Goal: Information Seeking & Learning: Learn about a topic

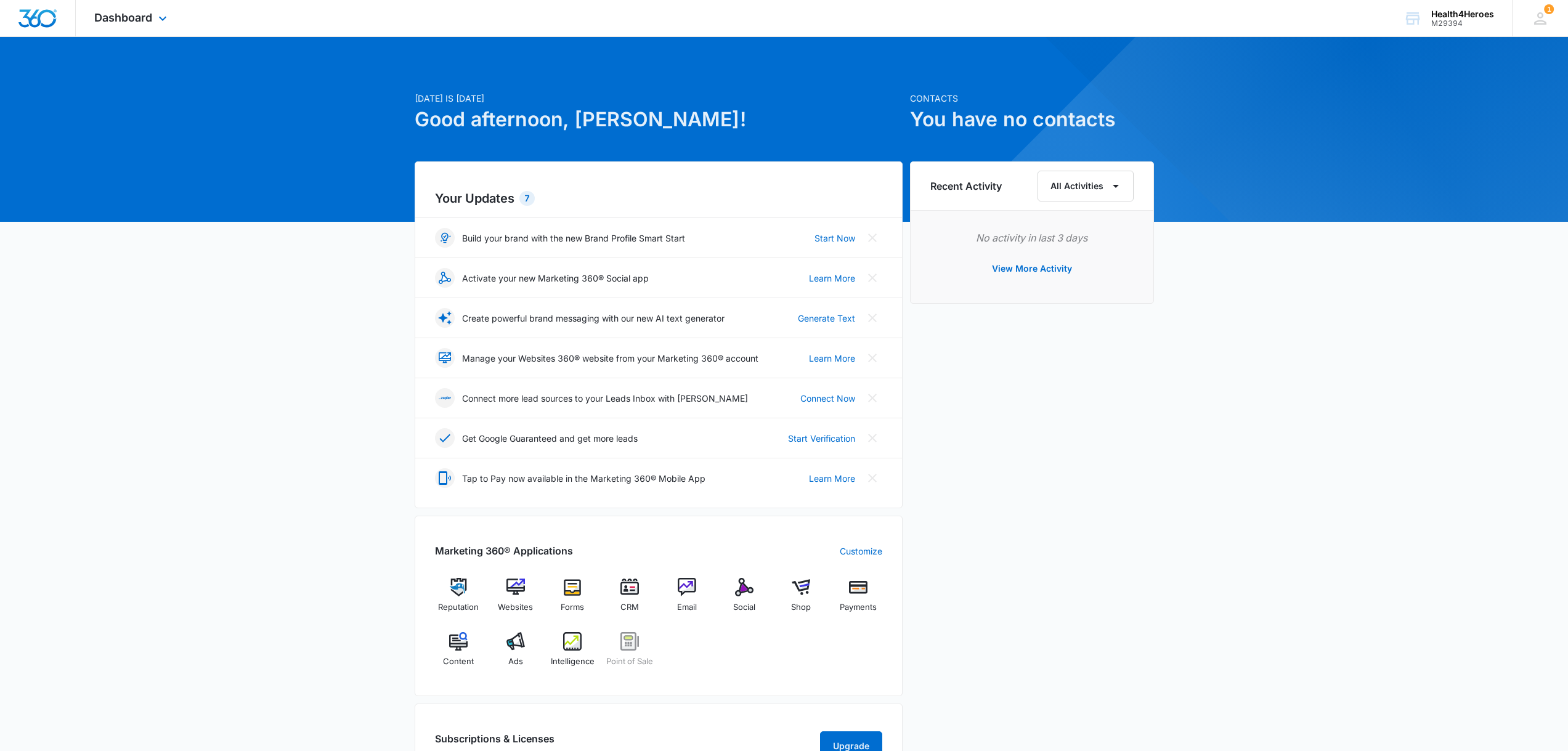
click at [154, 16] on div "Dashboard Apps Reputation Websites Forms CRM Email Social Shop Payments POS Con…" at bounding box center [132, 18] width 113 height 36
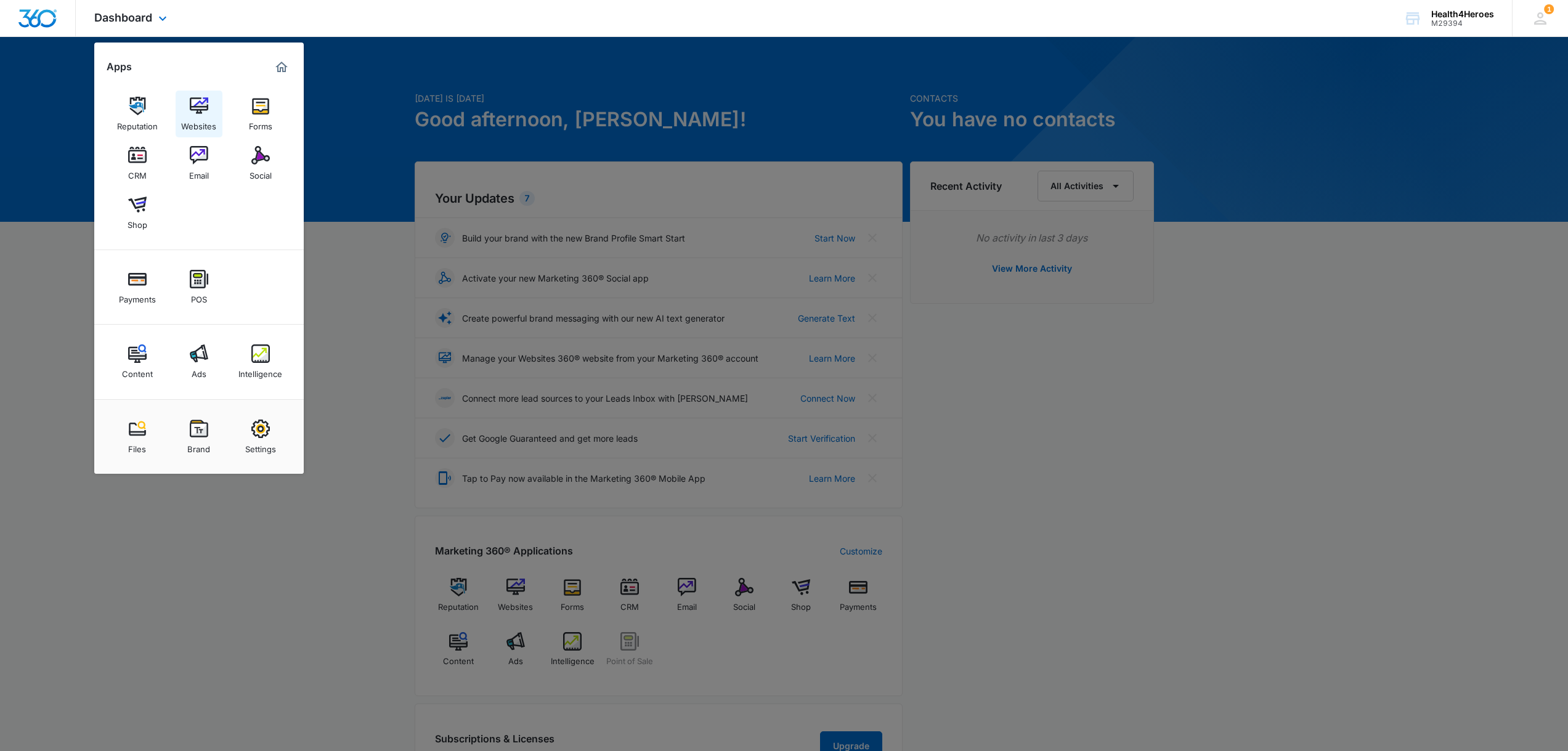
click at [199, 110] on img at bounding box center [199, 105] width 19 height 19
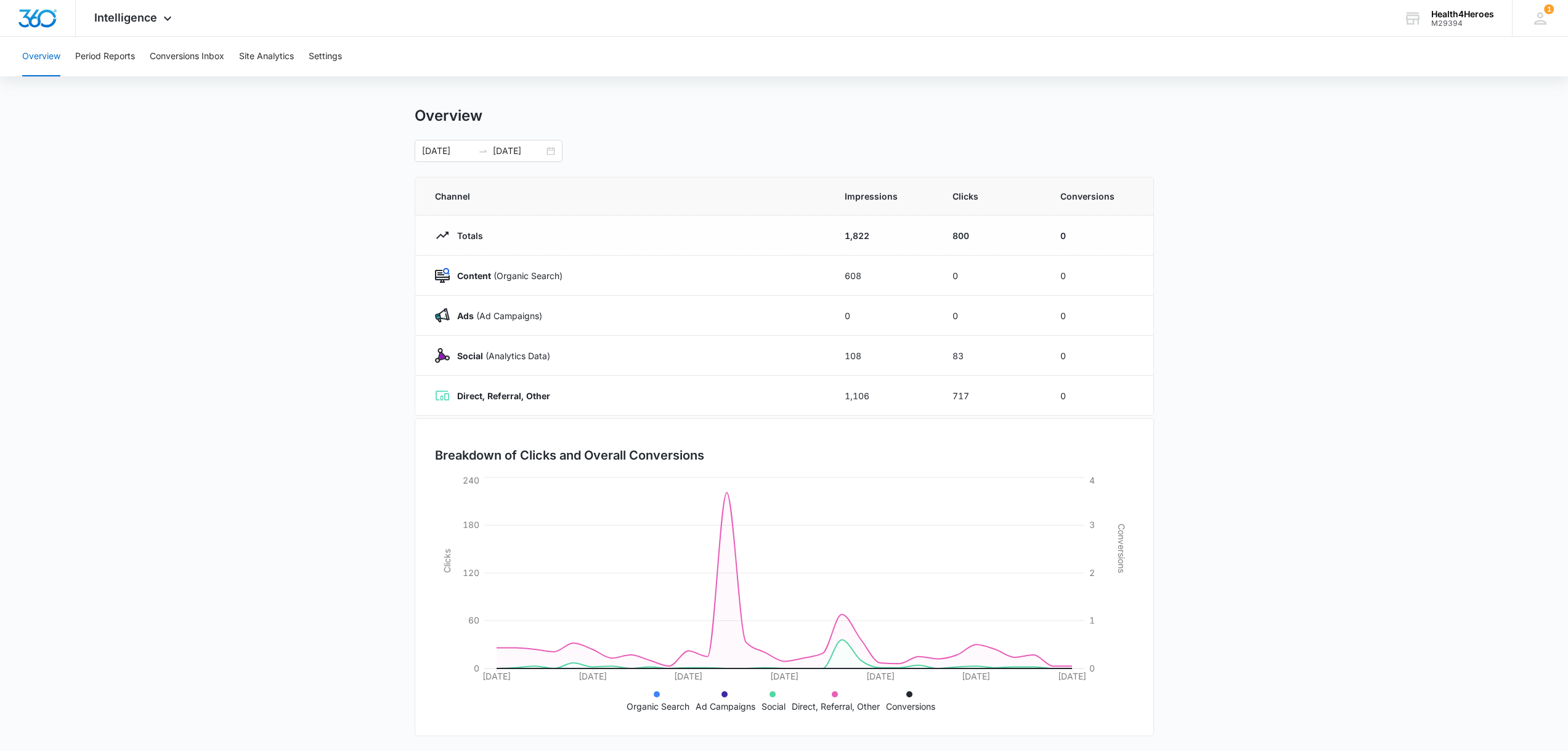
scroll to position [11, 0]
click at [480, 274] on strong "Content" at bounding box center [474, 273] width 34 height 11
click at [543, 275] on p "Content (Organic Search)" at bounding box center [506, 274] width 113 height 13
click at [522, 320] on p "Ads (Ad Campaigns)" at bounding box center [495, 314] width 92 height 13
click at [464, 316] on strong "Ads" at bounding box center [466, 313] width 16 height 11
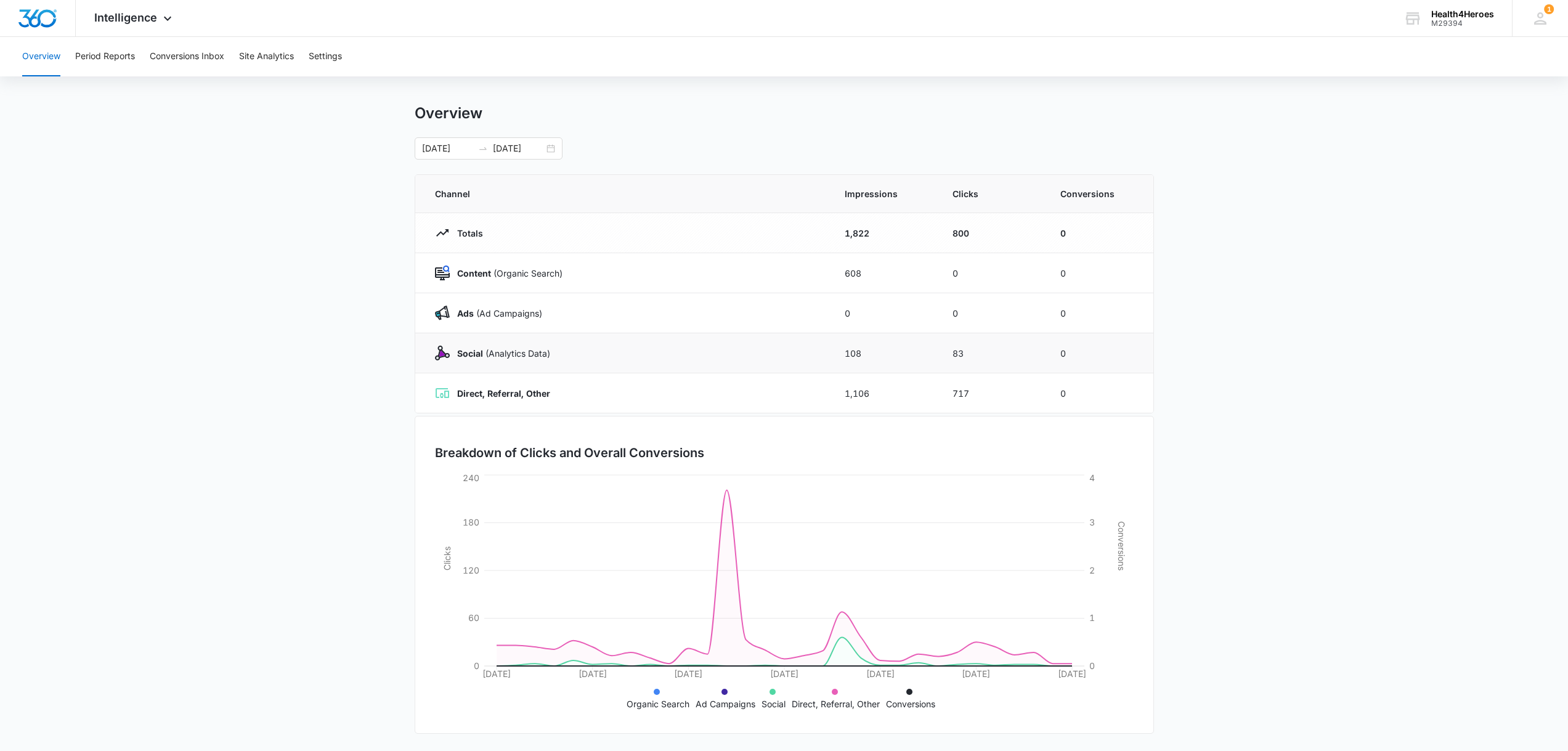
click at [467, 366] on td "Social (Analytics Data)" at bounding box center [622, 353] width 414 height 40
drag, startPoint x: 543, startPoint y: 380, endPoint x: 532, endPoint y: 398, distance: 21.1
click at [543, 381] on td "Direct, Referral, Other" at bounding box center [622, 393] width 414 height 40
click at [532, 398] on strong "Direct, Referral, Other" at bounding box center [504, 393] width 93 height 11
drag, startPoint x: 623, startPoint y: 391, endPoint x: 703, endPoint y: 382, distance: 80.5
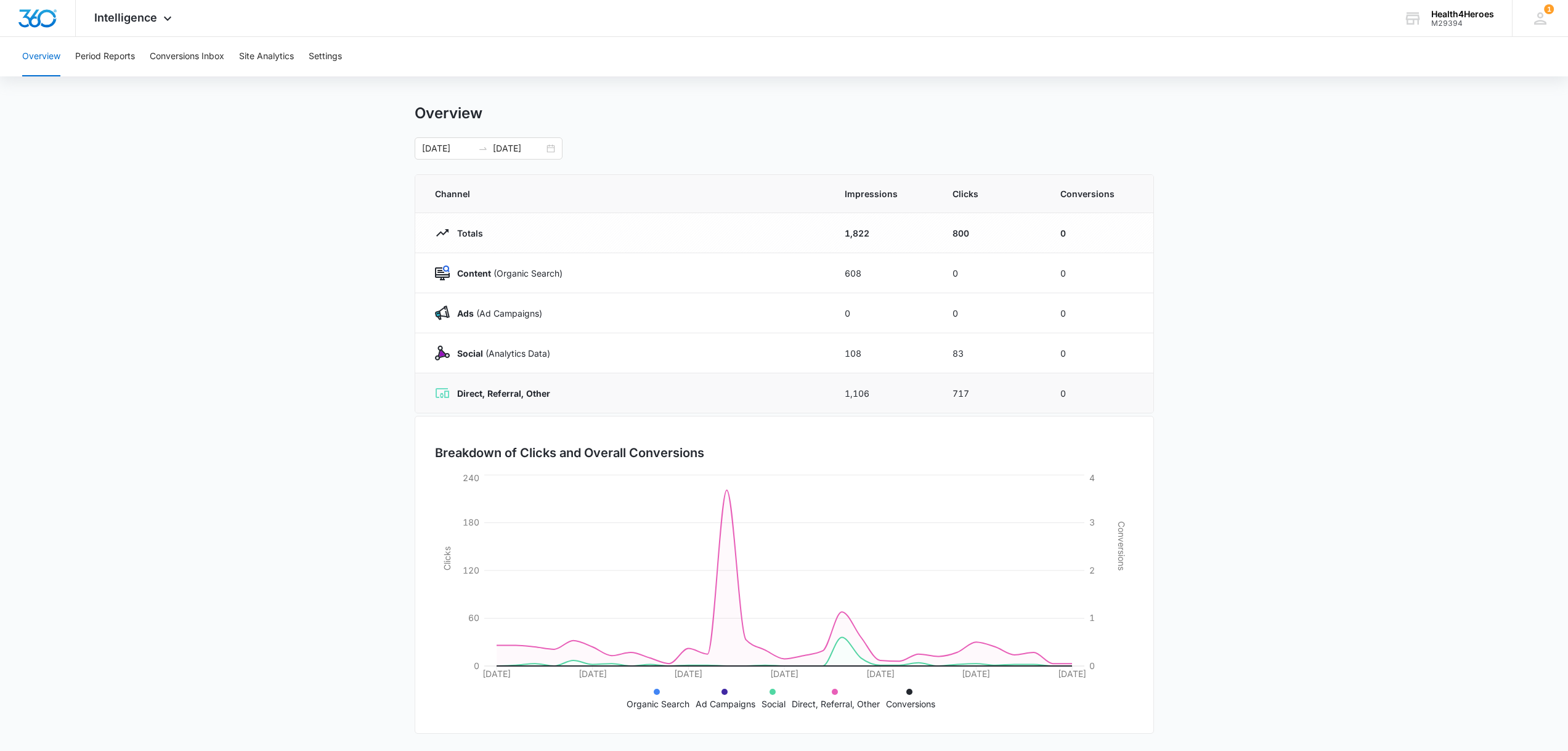
click at [638, 393] on div "Direct, Referral, Other" at bounding box center [624, 393] width 380 height 15
drag, startPoint x: 853, startPoint y: 384, endPoint x: 864, endPoint y: 391, distance: 13.0
click at [855, 386] on td "1,106" at bounding box center [884, 393] width 108 height 40
drag, startPoint x: 869, startPoint y: 397, endPoint x: 918, endPoint y: 393, distance: 49.2
click at [874, 399] on td "1,106" at bounding box center [884, 393] width 108 height 40
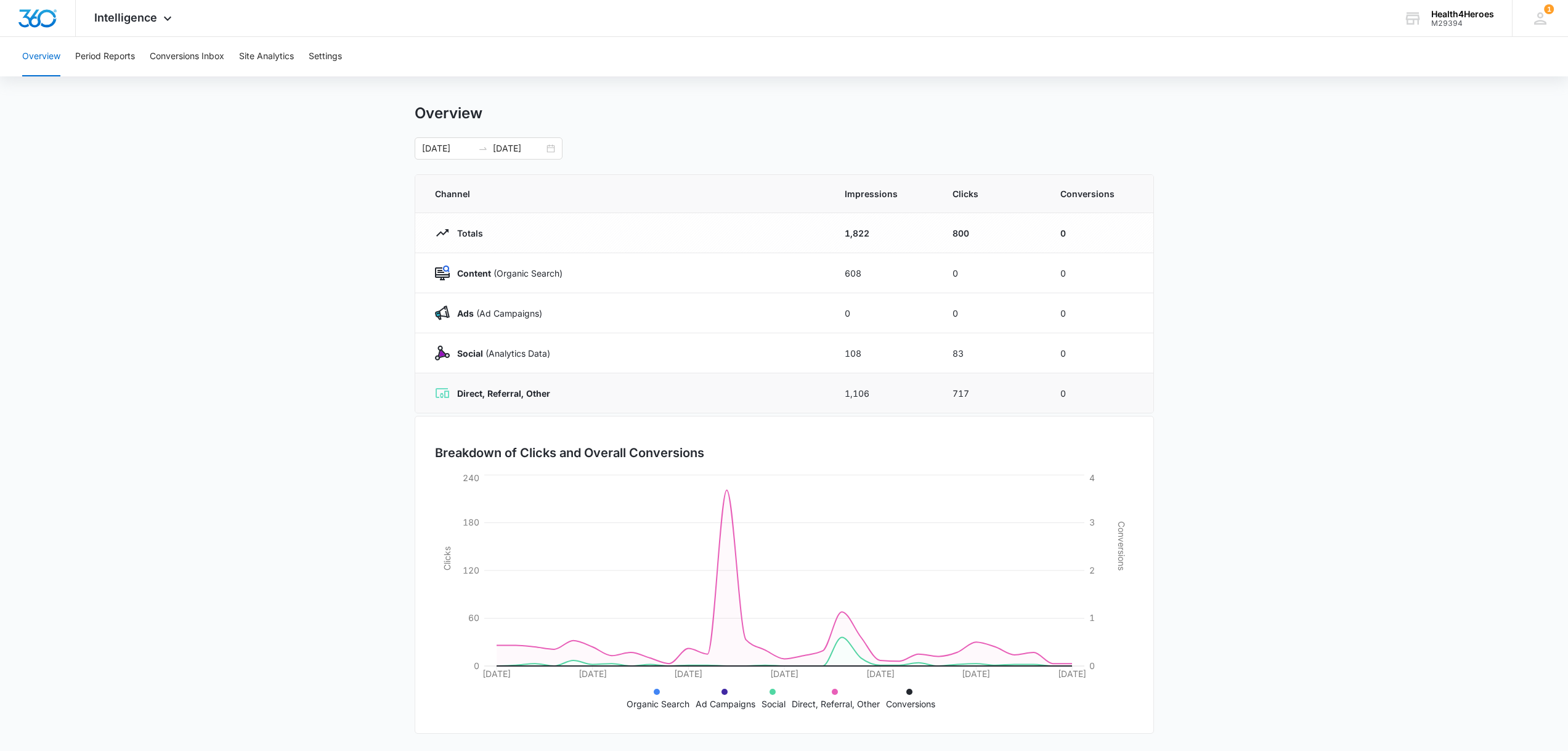
click at [968, 395] on td "717" at bounding box center [992, 393] width 108 height 40
click at [944, 541] on icon "09/12/2025 09/17/2025 09/22/2025 09/27/2025 10/02/2025 10/07/2025 10/12/2025 0 …" at bounding box center [784, 593] width 699 height 242
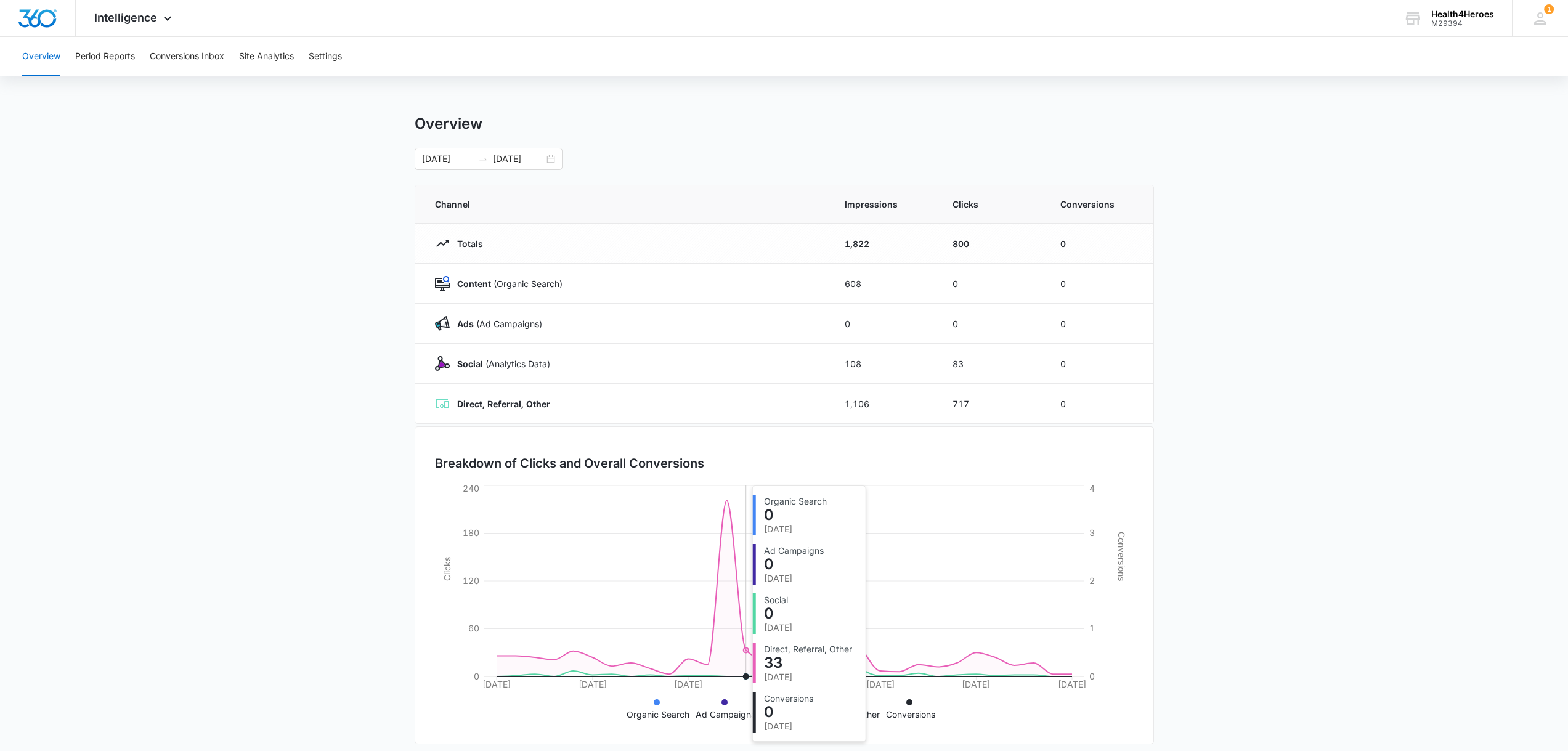
scroll to position [0, 0]
click at [266, 59] on button "Site Analytics" at bounding box center [266, 56] width 55 height 39
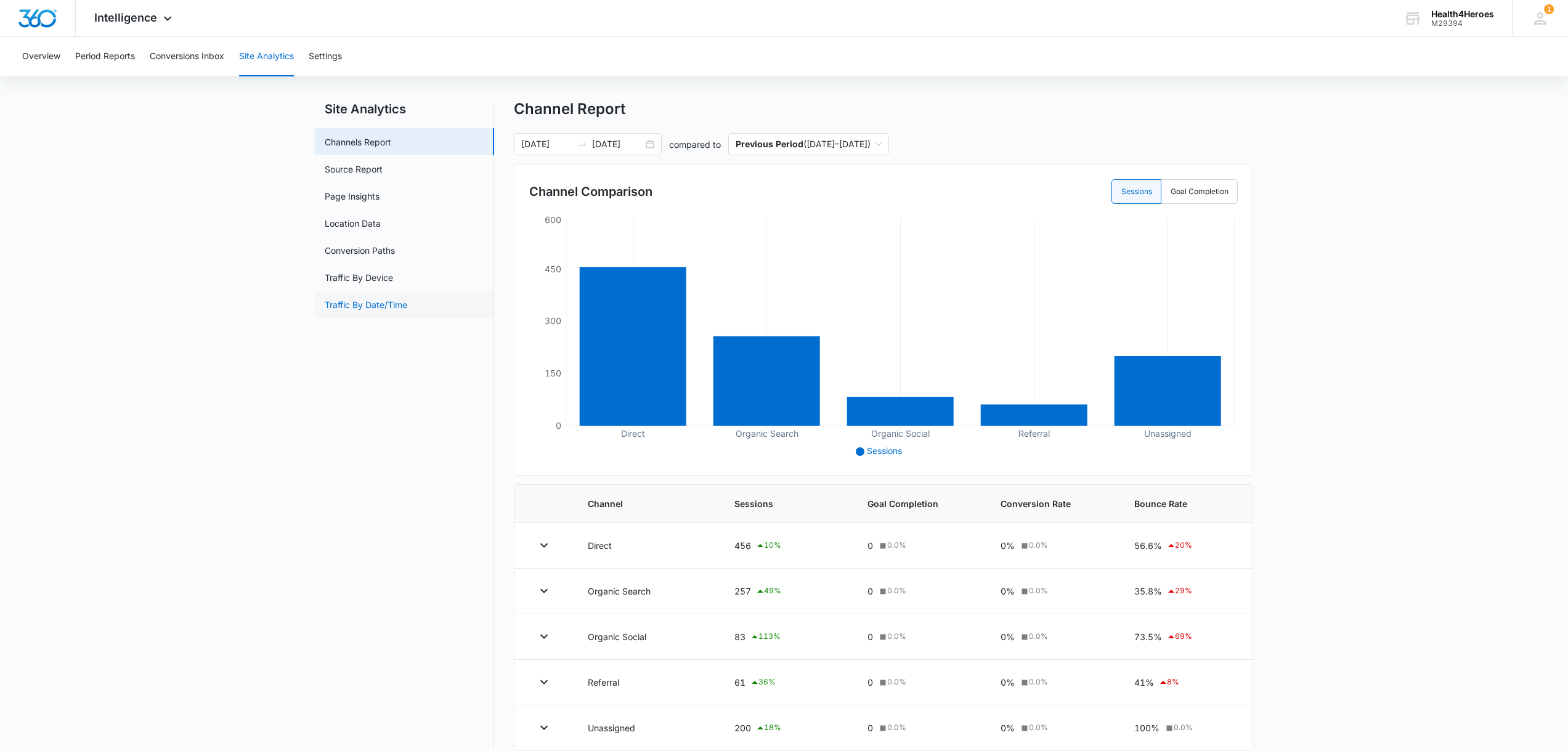
scroll to position [31, 0]
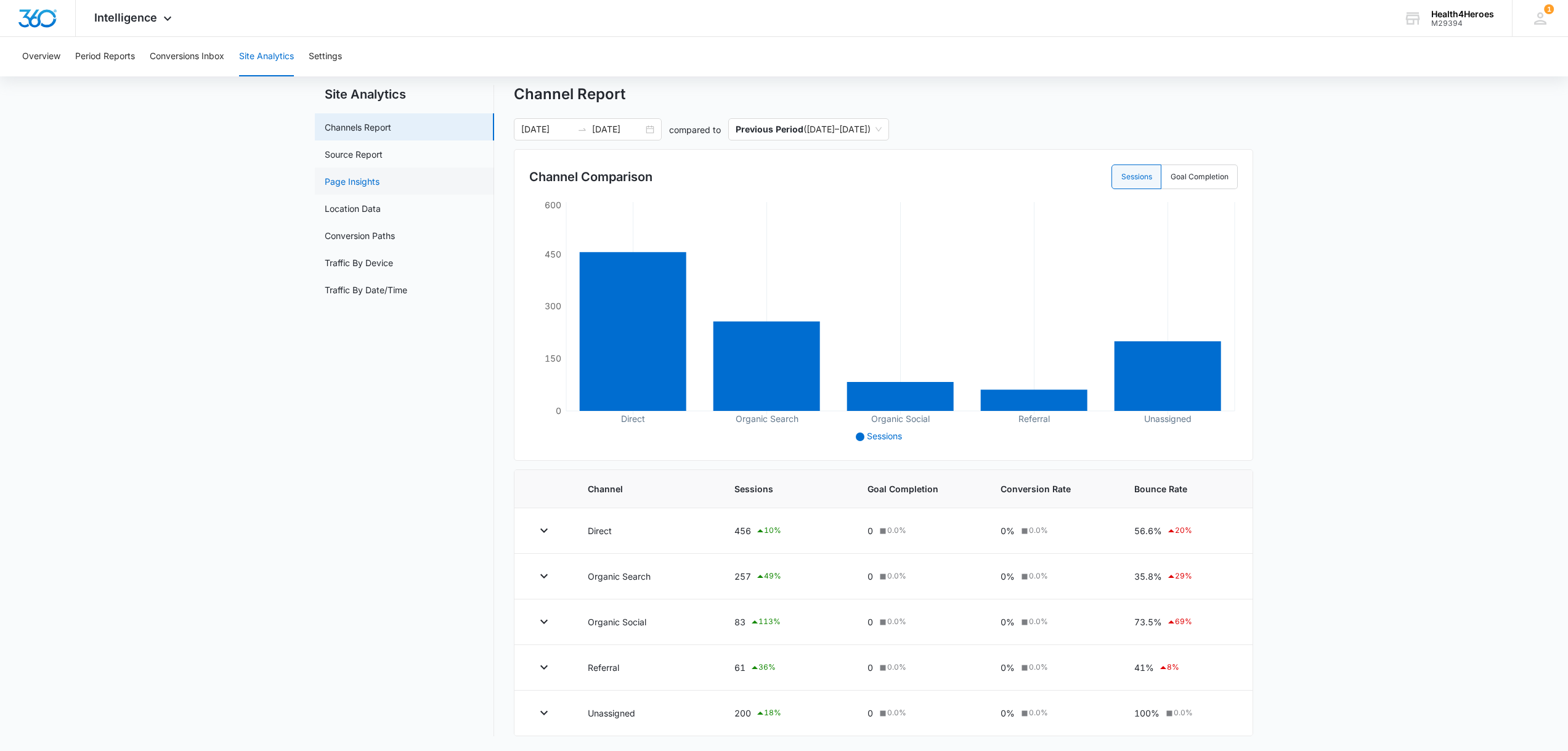
click at [360, 184] on link "Page Insights" at bounding box center [351, 181] width 55 height 13
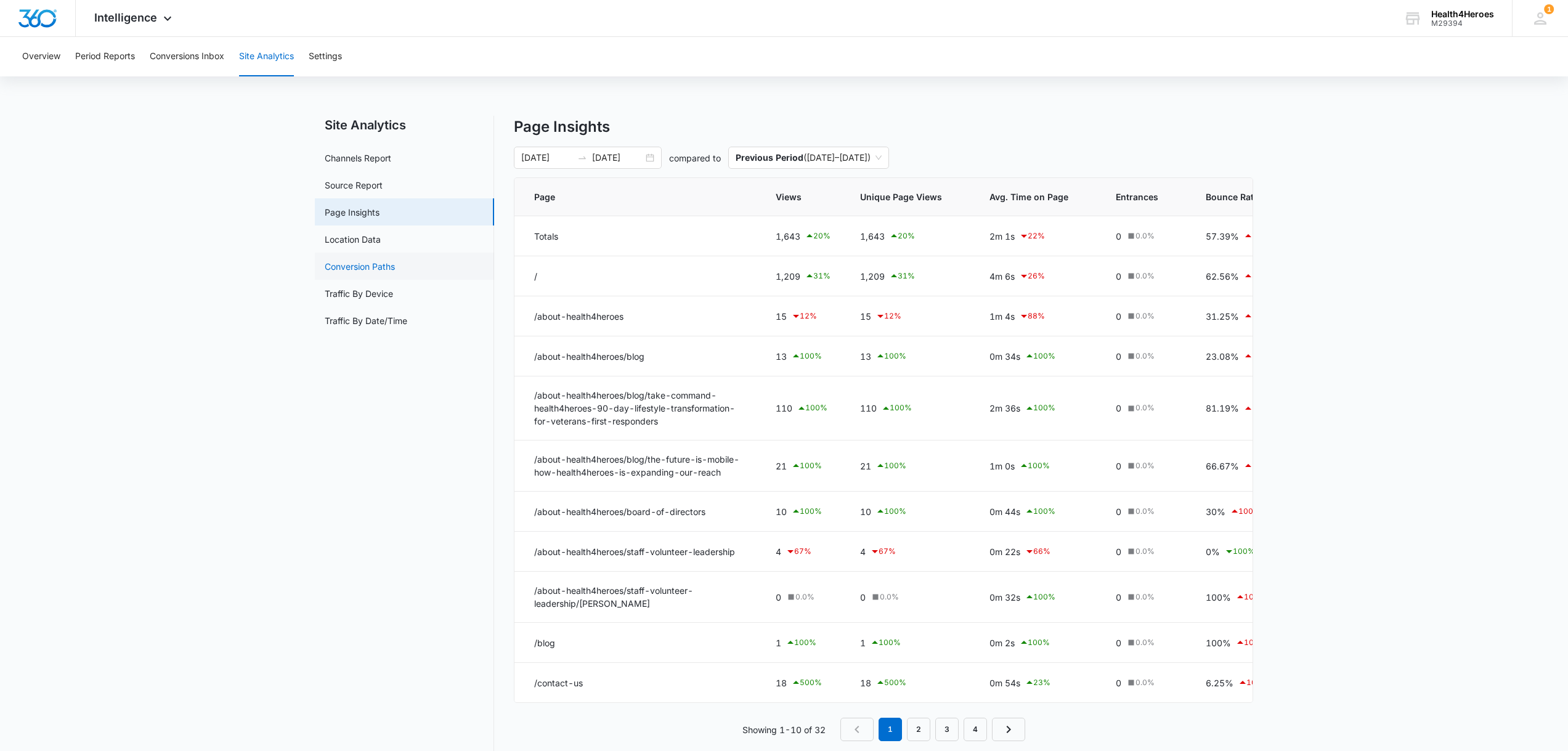
click at [372, 267] on link "Conversion Paths" at bounding box center [360, 266] width 70 height 13
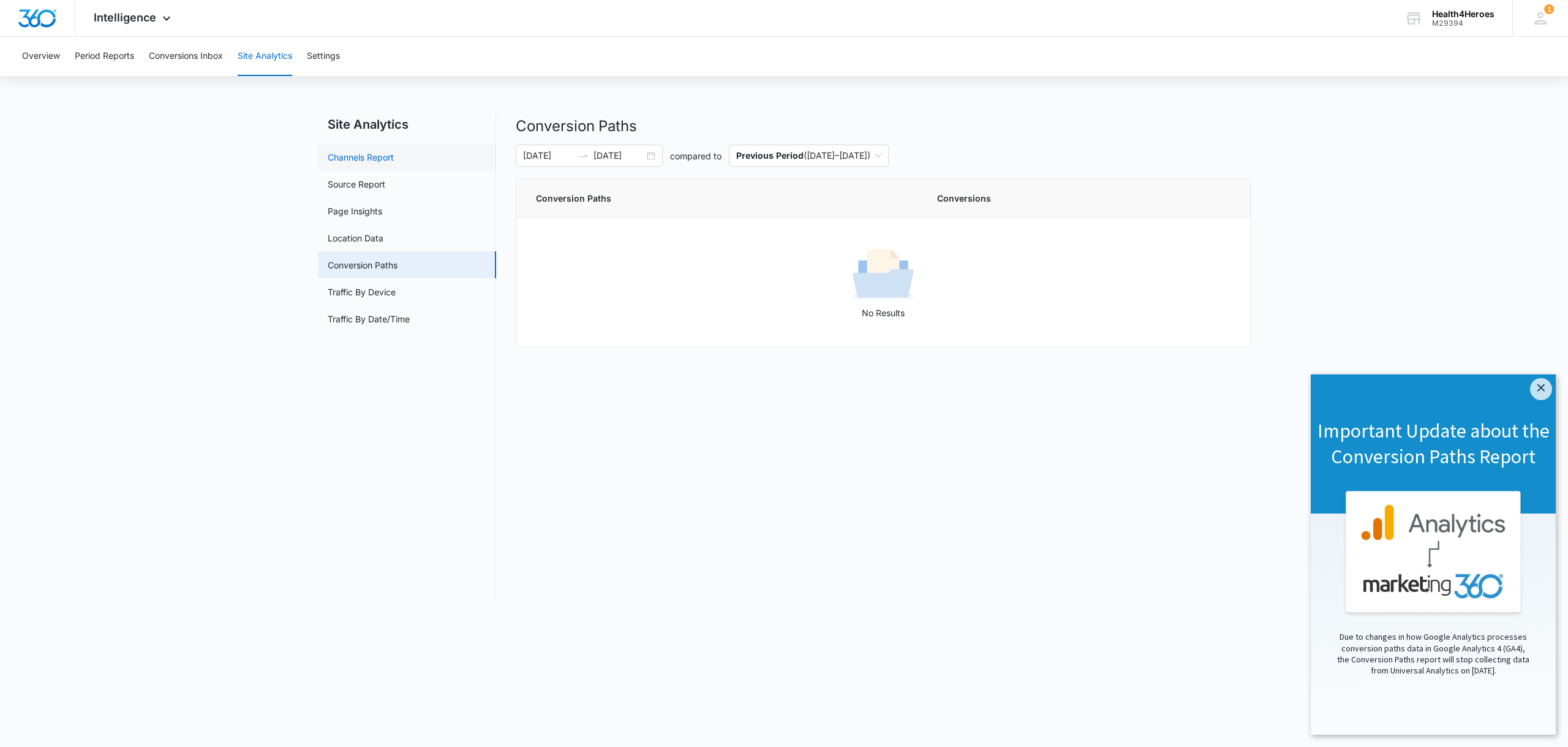
click at [367, 163] on link "Channels Report" at bounding box center [360, 158] width 66 height 13
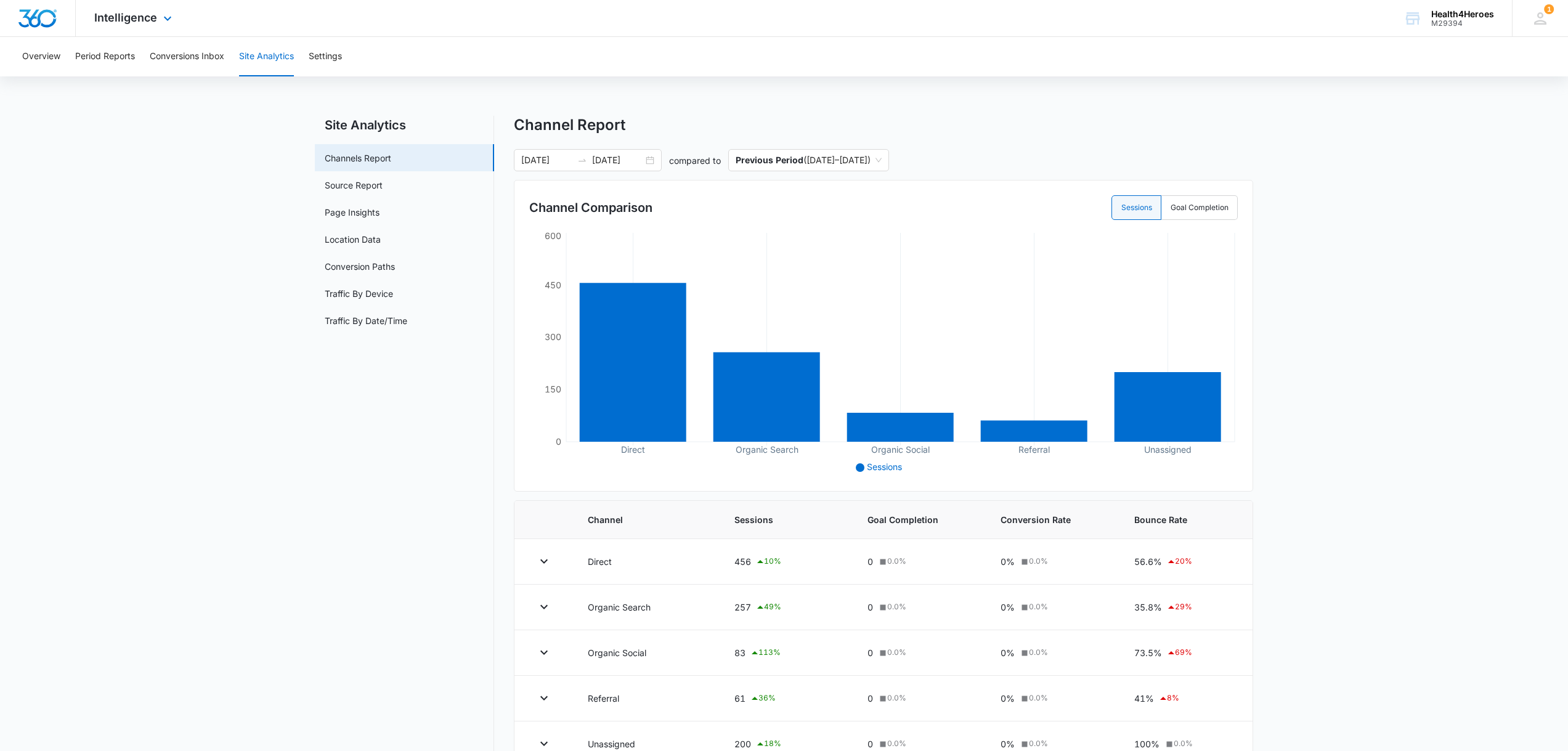
click at [150, 30] on div "Intelligence Apps Reputation Websites Forms CRM Email Social Shop Payments POS …" at bounding box center [135, 18] width 118 height 36
